Goal: Task Accomplishment & Management: Complete application form

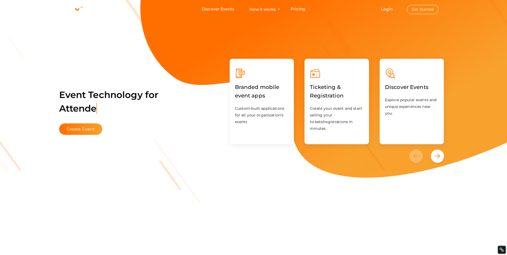
click at [422, 11] on button "Get Started" at bounding box center [423, 9] width 32 height 9
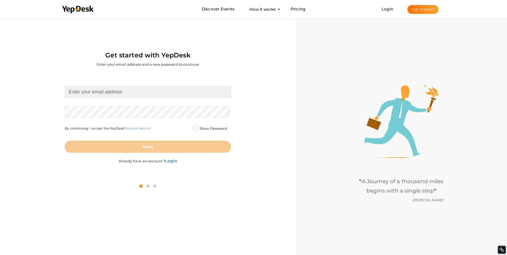
click at [112, 92] on input at bounding box center [148, 92] width 166 height 12
paste input "[EMAIL_ADDRESS][DOMAIN_NAME]"
type input "[EMAIL_ADDRESS][DOMAIN_NAME]"
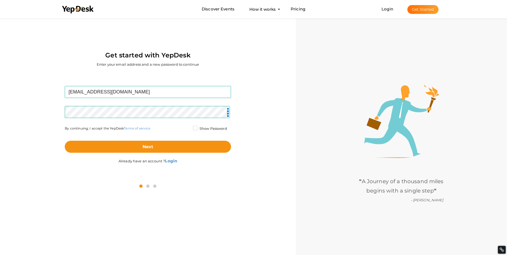
click at [196, 140] on div "Next" at bounding box center [148, 142] width 166 height 21
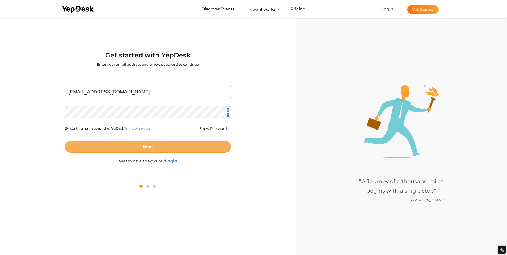
click at [183, 146] on button "Next" at bounding box center [148, 146] width 166 height 12
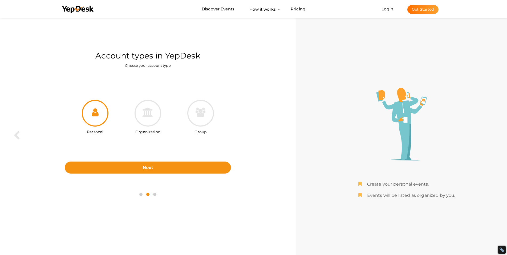
click at [144, 173] on div "Personal Organization Group Next Back" at bounding box center [148, 130] width 288 height 112
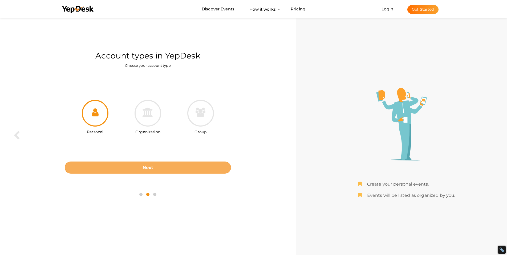
click at [146, 169] on b "Next" at bounding box center [148, 167] width 11 height 5
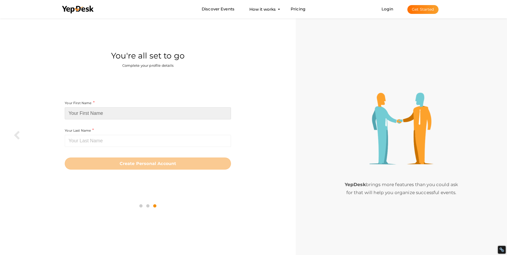
click at [128, 115] on input at bounding box center [148, 113] width 166 height 12
paste input "[PERSON_NAME]"
click at [86, 113] on input "[PERSON_NAME]" at bounding box center [148, 113] width 166 height 12
drag, startPoint x: 85, startPoint y: 113, endPoint x: 158, endPoint y: 109, distance: 72.9
click at [158, 109] on input "[PERSON_NAME]" at bounding box center [148, 113] width 166 height 12
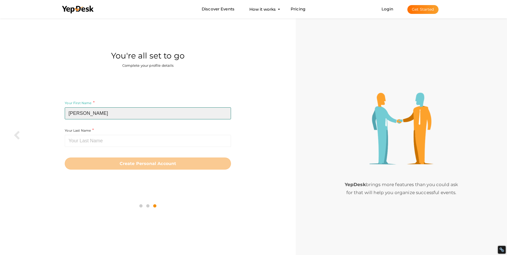
click at [82, 115] on input "[PERSON_NAME]" at bounding box center [148, 113] width 166 height 12
click at [86, 113] on input "[PERSON_NAME]" at bounding box center [148, 113] width 166 height 12
drag, startPoint x: 83, startPoint y: 114, endPoint x: 110, endPoint y: 110, distance: 26.5
click at [110, 110] on input "[PERSON_NAME]" at bounding box center [148, 113] width 166 height 12
type input "Arthur"
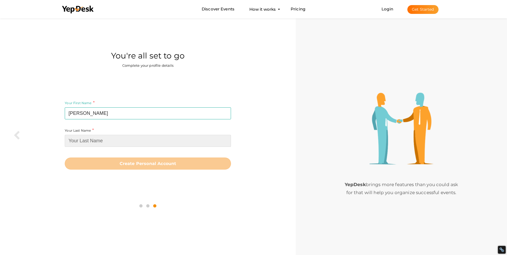
paste input "Penn"
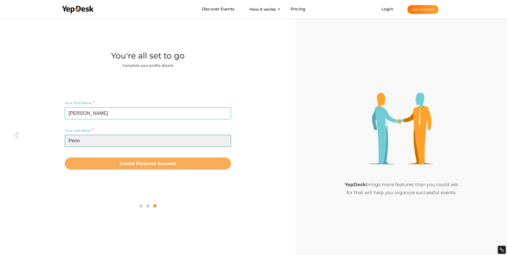
type input "Penn"
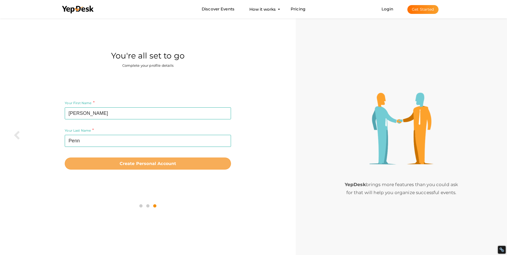
click at [117, 161] on button "Create Personal Account" at bounding box center [148, 163] width 166 height 12
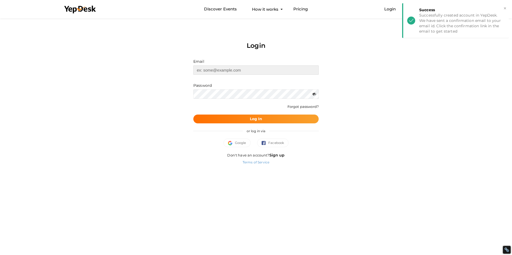
click at [260, 73] on input "text" at bounding box center [255, 69] width 125 height 9
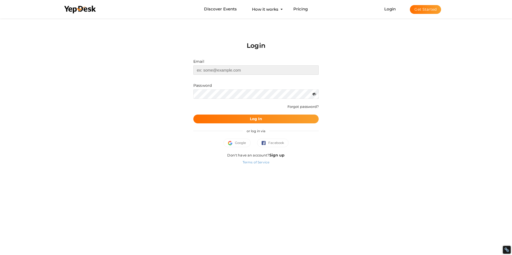
paste input "[EMAIL_ADDRESS][DOMAIN_NAME]"
type input "[EMAIL_ADDRESS][DOMAIN_NAME]"
click at [247, 120] on button "Log In" at bounding box center [255, 118] width 125 height 9
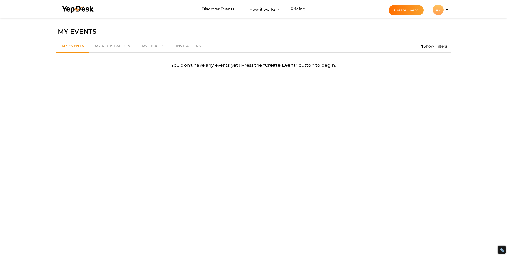
click at [439, 13] on div "AP" at bounding box center [438, 10] width 11 height 11
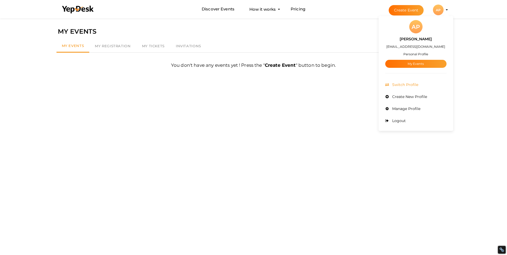
click at [405, 84] on span "Switch Profile" at bounding box center [404, 84] width 27 height 5
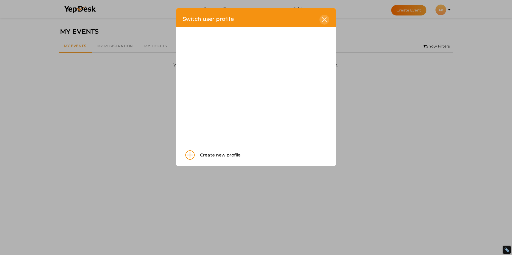
drag, startPoint x: 322, startPoint y: 21, endPoint x: 346, endPoint y: 22, distance: 24.3
click at [322, 21] on icon at bounding box center [324, 19] width 5 height 5
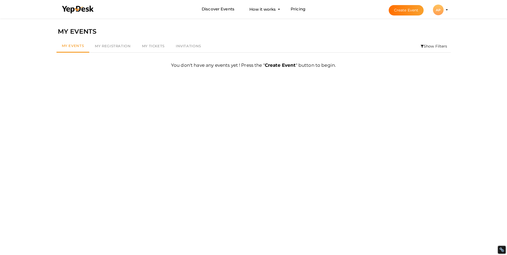
click at [439, 9] on div "AP" at bounding box center [438, 10] width 11 height 11
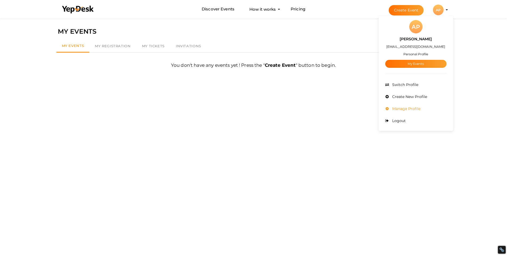
click at [401, 104] on li "Manage Profile" at bounding box center [415, 109] width 61 height 12
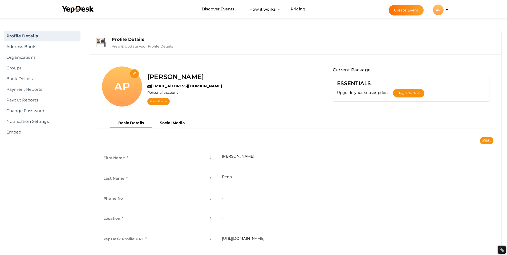
click at [133, 72] on input "file" at bounding box center [134, 73] width 9 height 9
type input "C:\fakepath\[PERSON_NAME].jpg"
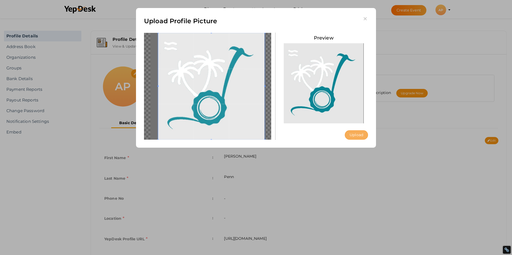
click at [353, 134] on button "Upload" at bounding box center [356, 134] width 23 height 9
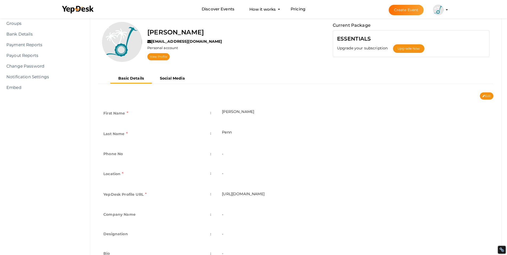
scroll to position [74, 0]
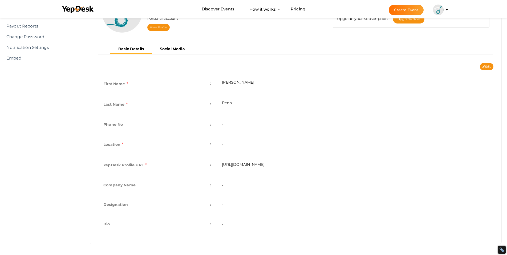
drag, startPoint x: 222, startPoint y: 217, endPoint x: 216, endPoint y: 230, distance: 14.8
click at [221, 219] on td "-" at bounding box center [355, 224] width 277 height 19
click at [220, 219] on td "-" at bounding box center [355, 224] width 277 height 19
click at [221, 228] on td "-" at bounding box center [355, 224] width 277 height 19
click at [222, 220] on td "-" at bounding box center [355, 224] width 277 height 19
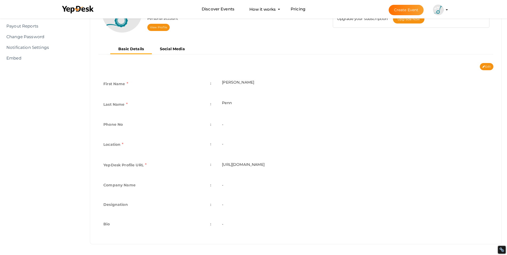
click at [222, 220] on td "-" at bounding box center [355, 224] width 277 height 19
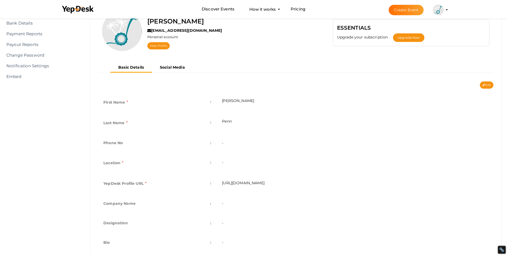
scroll to position [29, 0]
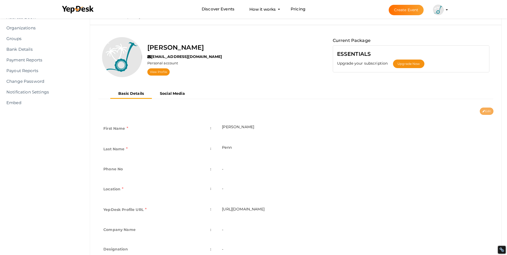
click at [483, 110] on icon at bounding box center [484, 111] width 2 height 3
type input "Arthur"
type input "Penn"
type input "arthur-penn"
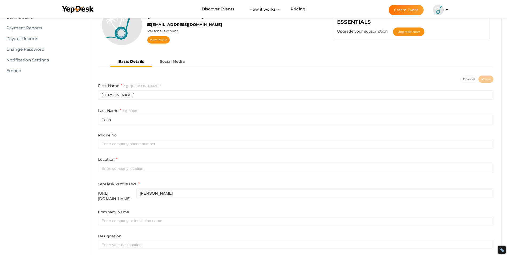
scroll to position [74, 0]
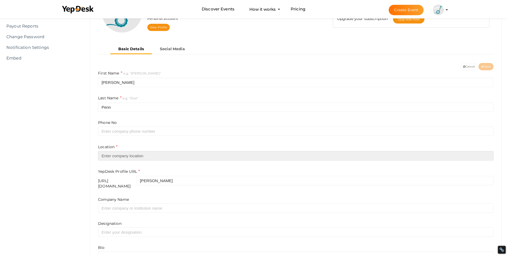
click at [118, 159] on input "text" at bounding box center [296, 155] width 396 height 9
paste input "[GEOGRAPHIC_DATA]"
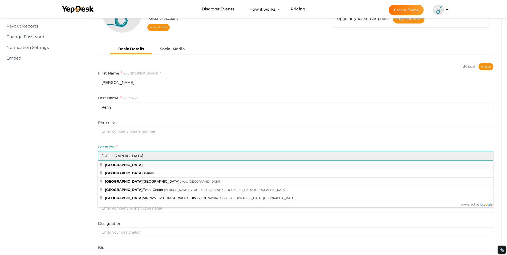
type input "[GEOGRAPHIC_DATA]"
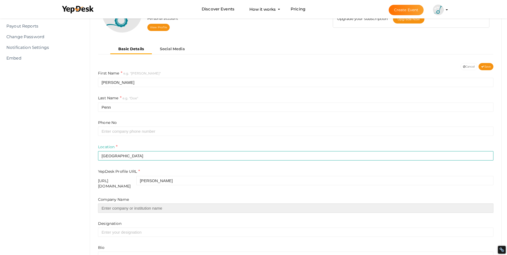
click at [117, 204] on input "text" at bounding box center [296, 207] width 396 height 9
paste input "[PERSON_NAME]"
type input "[PERSON_NAME]"
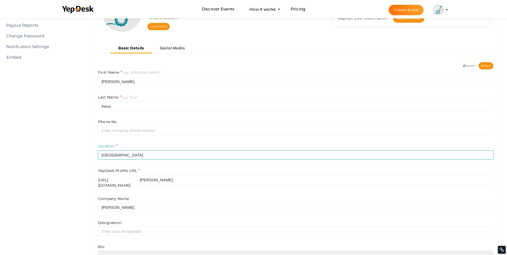
paste textarea "Choose the best Segway Packages Nassau Bahamas with Bahamasecoglide for a seaml…"
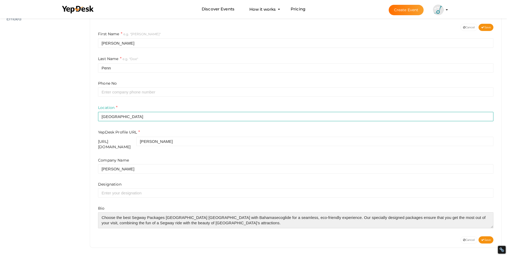
scroll to position [13, 0]
paste textarea "https://www.bahamasecoglide.com/"
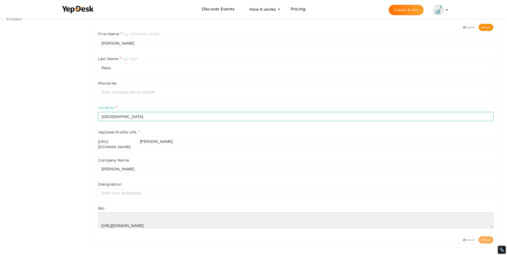
type textarea "Choose the best Segway Packages Nassau Bahamas with Bahamasecoglide for a seaml…"
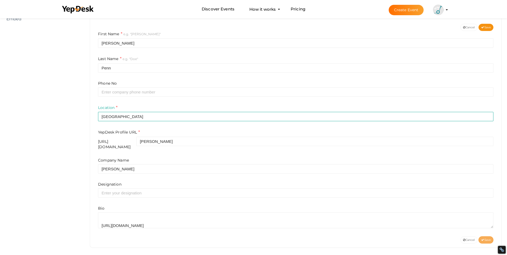
click at [484, 238] on span "Save" at bounding box center [486, 239] width 10 height 3
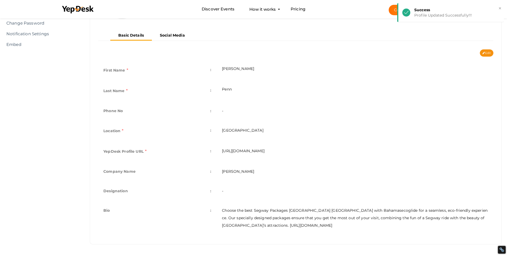
scroll to position [0, 0]
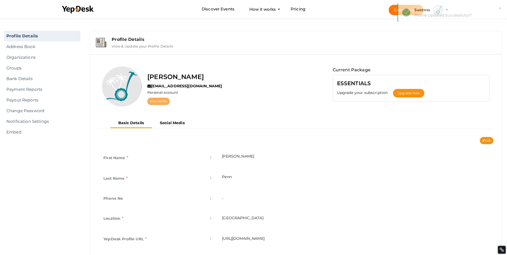
click at [154, 100] on link "View Profile" at bounding box center [158, 101] width 22 height 7
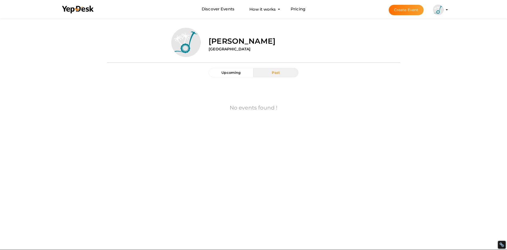
click at [441, 10] on img at bounding box center [438, 10] width 11 height 11
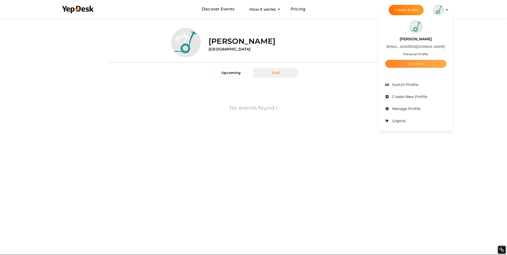
click at [412, 64] on link "My Events" at bounding box center [415, 64] width 61 height 8
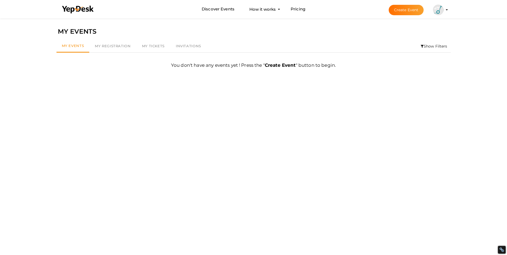
click at [400, 8] on button "Create Event" at bounding box center [406, 10] width 35 height 10
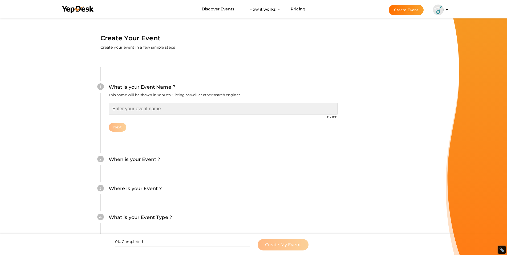
click at [153, 111] on input "text" at bounding box center [223, 109] width 229 height 12
paste input "[PERSON_NAME]"
type input "[PERSON_NAME]"
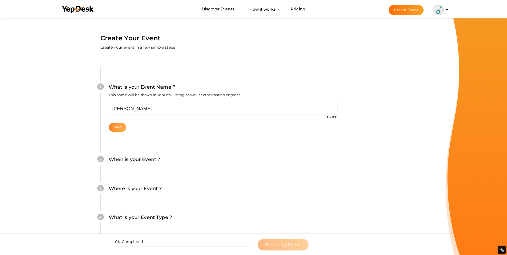
click at [116, 126] on button "Next" at bounding box center [118, 127] width 18 height 9
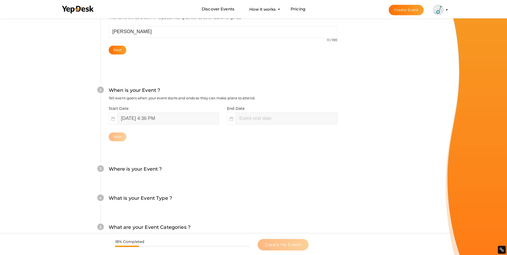
scroll to position [81, 0]
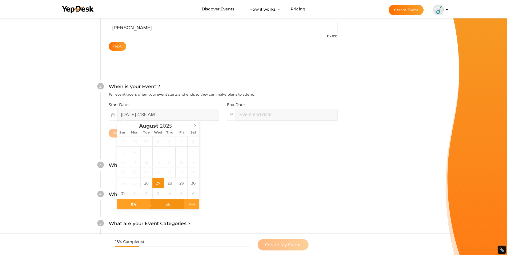
click at [192, 204] on span "PM" at bounding box center [191, 204] width 15 height 11
type input "[DATE] 4:36 PM"
click at [194, 208] on span "AM" at bounding box center [191, 204] width 15 height 11
type input "[DATE] 6:36 PM"
click at [240, 163] on div "Where is your Event ? Tell event-goers where your event location is." at bounding box center [223, 167] width 229 height 13
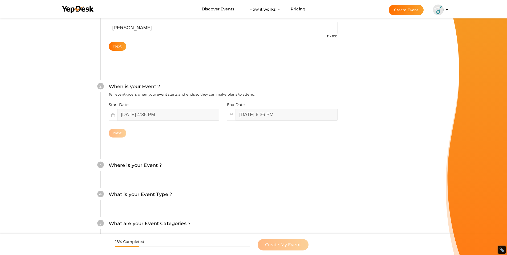
click at [340, 224] on div "5 What are your Event Categories ? Choosing the right categories will help us l…" at bounding box center [222, 225] width 245 height 29
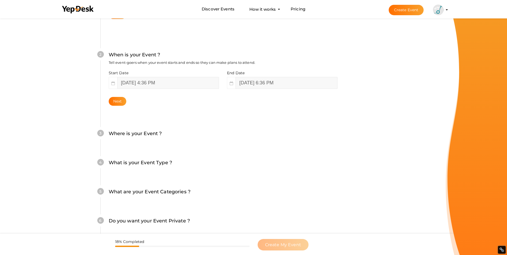
scroll to position [125, 0]
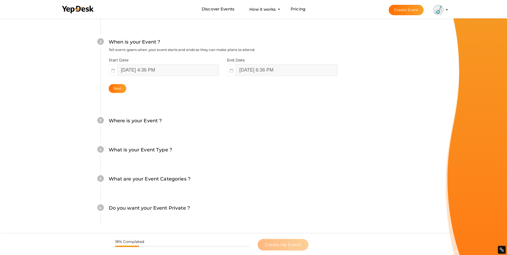
click at [146, 123] on label "Where is your Event ?" at bounding box center [135, 121] width 53 height 8
drag, startPoint x: 146, startPoint y: 123, endPoint x: 146, endPoint y: 119, distance: 4.0
click at [146, 119] on label "Where is your Event ?" at bounding box center [135, 121] width 53 height 8
click at [143, 110] on div at bounding box center [143, 110] width 0 height 0
click at [124, 90] on button "Next" at bounding box center [118, 88] width 18 height 9
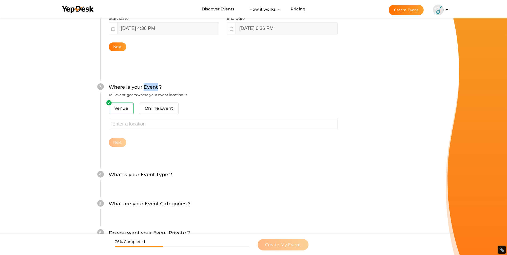
scroll to position [167, 0]
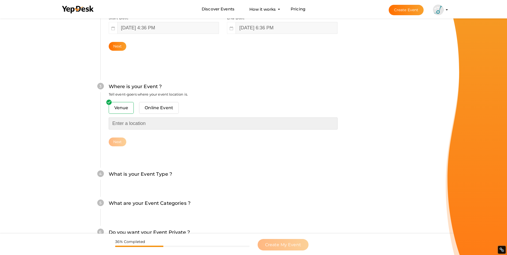
click at [138, 122] on input "text" at bounding box center [223, 123] width 229 height 12
paste input "[GEOGRAPHIC_DATA]"
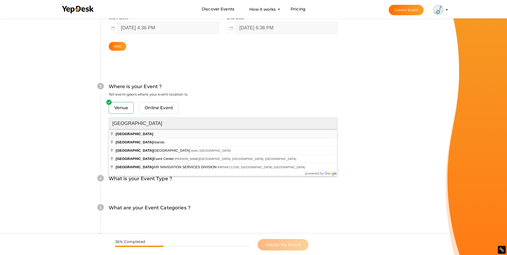
type input "[GEOGRAPHIC_DATA]"
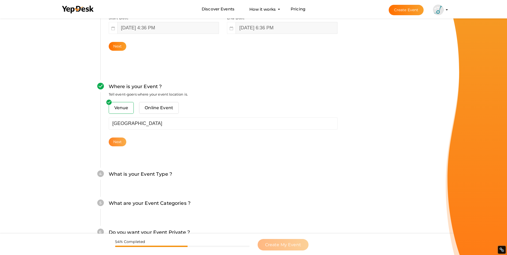
click at [121, 138] on button "Next" at bounding box center [118, 141] width 18 height 9
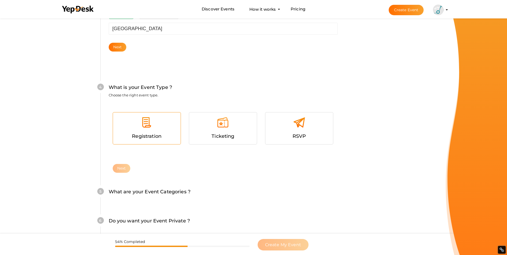
scroll to position [263, 0]
click at [151, 133] on span "Registration" at bounding box center [147, 135] width 30 height 6
click at [119, 164] on button "Next" at bounding box center [122, 167] width 18 height 9
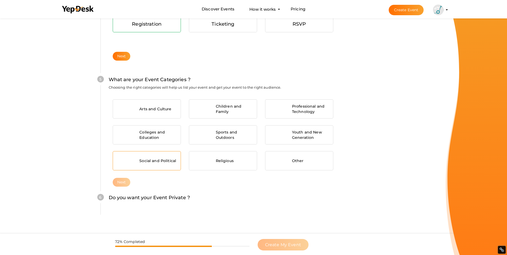
scroll to position [375, 0]
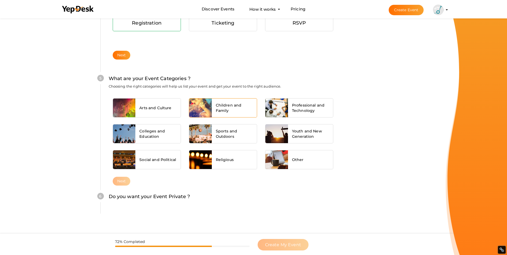
drag, startPoint x: 153, startPoint y: 108, endPoint x: 208, endPoint y: 107, distance: 55.4
click at [152, 108] on span "Arts and Culture" at bounding box center [155, 107] width 32 height 5
click at [231, 110] on span "Children and Family" at bounding box center [234, 107] width 37 height 11
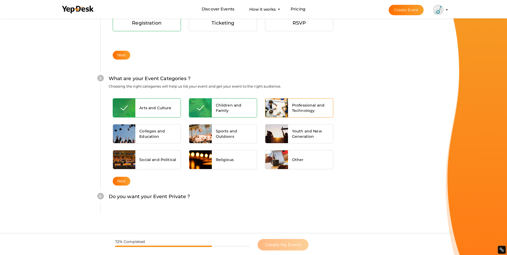
click at [306, 115] on div "Professional and Technology" at bounding box center [310, 107] width 45 height 19
click at [298, 140] on div "Youth and New Generation" at bounding box center [310, 133] width 45 height 19
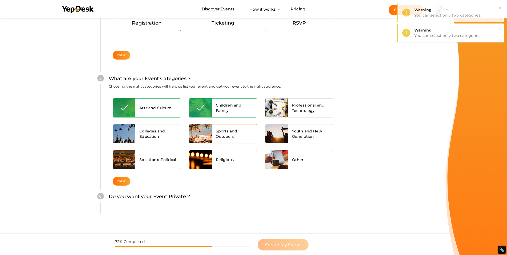
click at [243, 141] on div "Sports and Outdoors" at bounding box center [234, 133] width 45 height 19
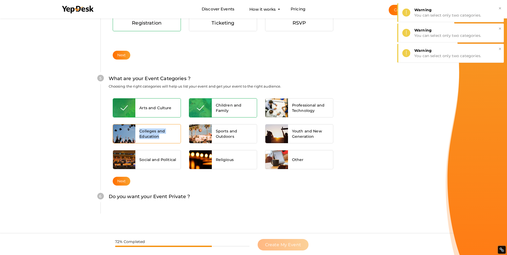
drag, startPoint x: 182, startPoint y: 137, endPoint x: 172, endPoint y: 136, distance: 10.7
click at [173, 136] on div "Colleges and Education" at bounding box center [147, 133] width 76 height 21
click at [121, 180] on button "Next" at bounding box center [122, 180] width 18 height 9
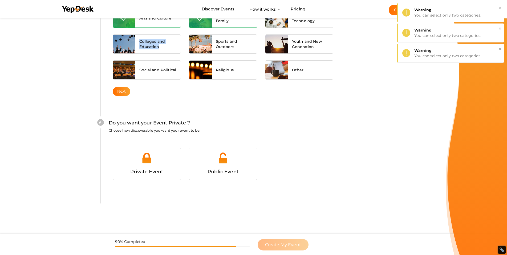
scroll to position [488, 0]
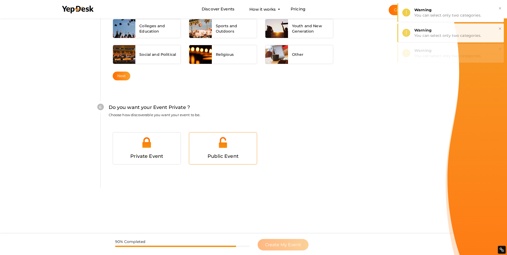
click at [211, 155] on span "Public Event" at bounding box center [223, 156] width 31 height 6
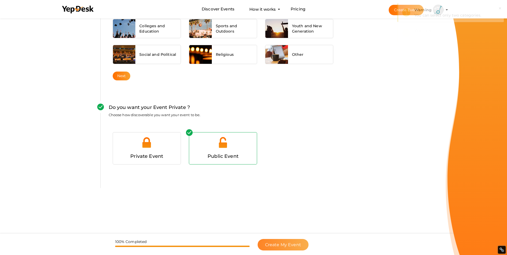
click at [287, 244] on span "Create My Event" at bounding box center [283, 244] width 36 height 5
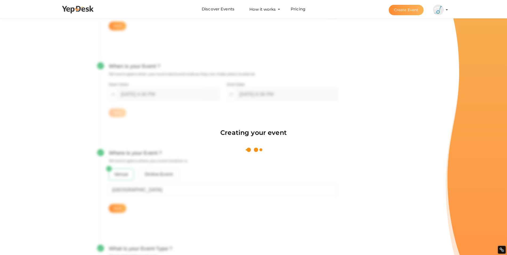
scroll to position [80, 0]
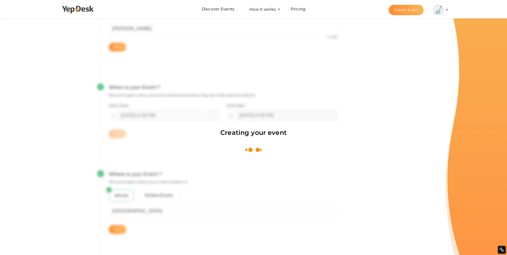
click at [326, 82] on div "Creating your event" at bounding box center [253, 127] width 507 height 255
click at [321, 100] on div "Creating your event" at bounding box center [253, 127] width 507 height 255
